Goal: Browse casually

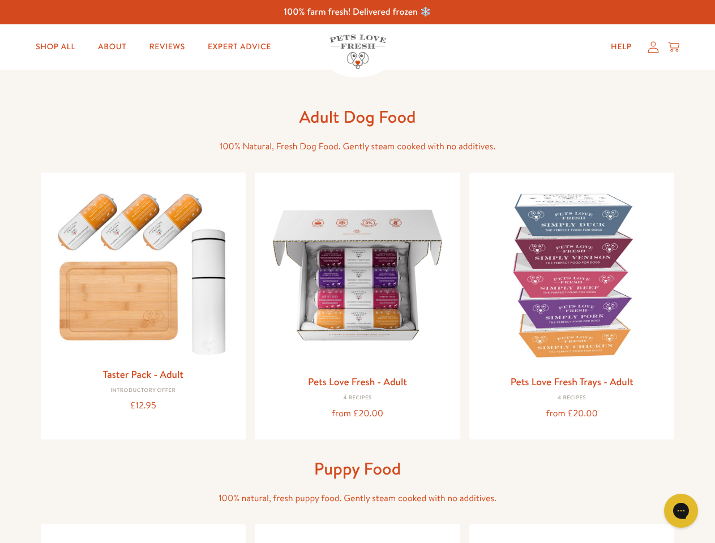
click at [681, 511] on icon "Open gorgias live chat" at bounding box center [680, 510] width 11 height 11
